Goal: Information Seeking & Learning: Learn about a topic

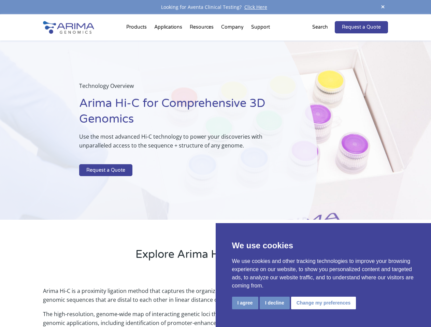
click at [215, 164] on p at bounding box center [181, 159] width 204 height 9
click at [245, 303] on button "I agree" at bounding box center [245, 303] width 26 height 13
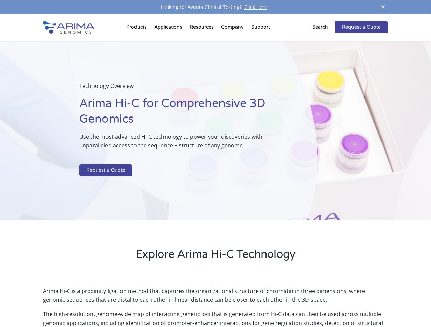
click at [274, 303] on p "Arima Hi-C is a proximity ligation method that captures the organizational stru…" at bounding box center [215, 298] width 344 height 23
click at [322, 303] on p "Arima Hi-C is a proximity ligation method that captures the organizational stru…" at bounding box center [215, 298] width 344 height 23
click at [382, 7] on span at bounding box center [382, 7] width 10 height 9
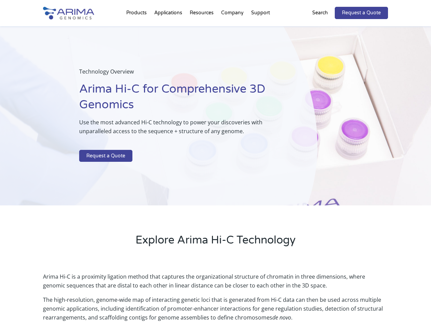
click at [215, 171] on div "Technology Overview Arima Hi-C for Comprehensive 3D Genomics Use the most advan…" at bounding box center [158, 116] width 317 height 180
click at [137, 29] on div "Technology Overview Arima Hi-C for Comprehensive 3D Genomics Use the most advan…" at bounding box center [158, 116] width 317 height 180
click at [202, 29] on div "Technology Overview Arima Hi-C for Comprehensive 3D Genomics Use the most advan…" at bounding box center [158, 116] width 317 height 180
click at [232, 29] on div "Technology Overview Arima Hi-C for Comprehensive 3D Genomics Use the most advan…" at bounding box center [158, 116] width 317 height 180
click at [260, 29] on div "Technology Overview Arima Hi-C for Comprehensive 3D Genomics Use the most advan…" at bounding box center [158, 116] width 317 height 180
